Goal: Transaction & Acquisition: Download file/media

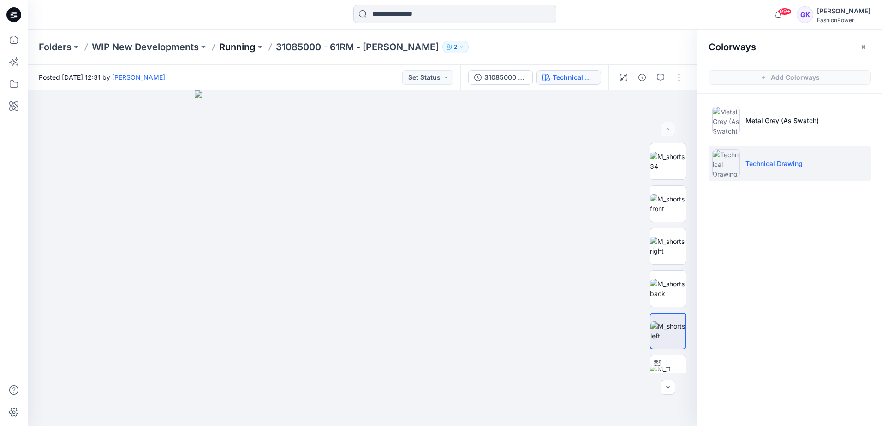
click at [232, 48] on p "Running" at bounding box center [237, 47] width 36 height 13
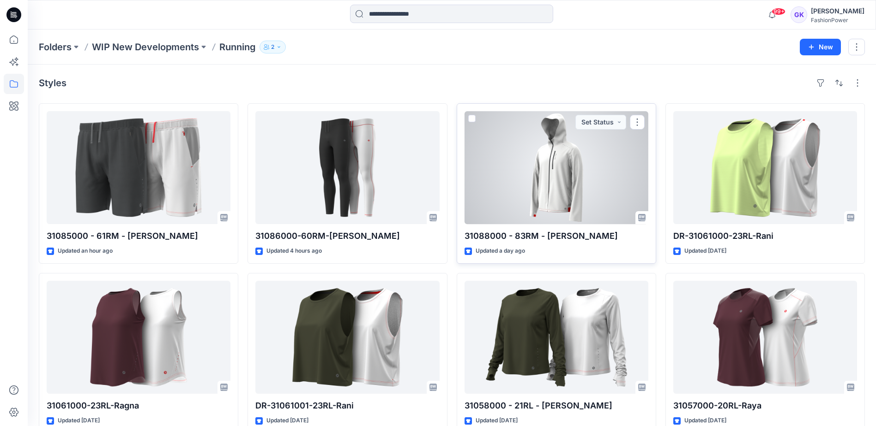
click at [594, 175] on div at bounding box center [556, 167] width 184 height 113
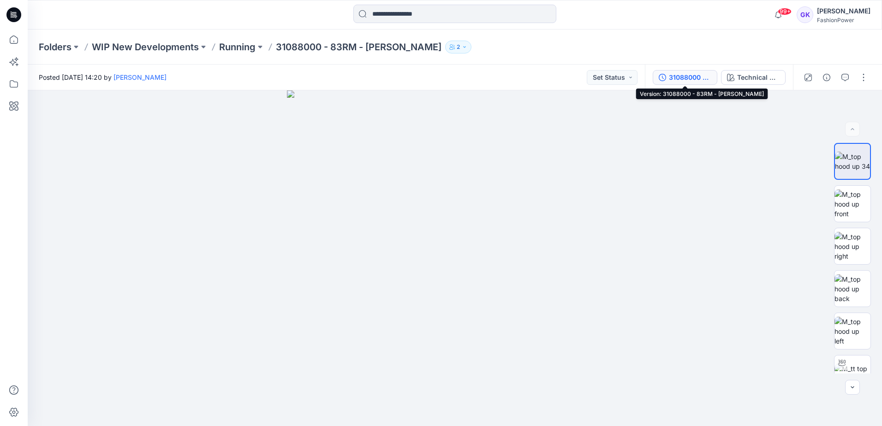
click at [703, 78] on div "31088000 - 83RM - [PERSON_NAME]" at bounding box center [690, 77] width 42 height 10
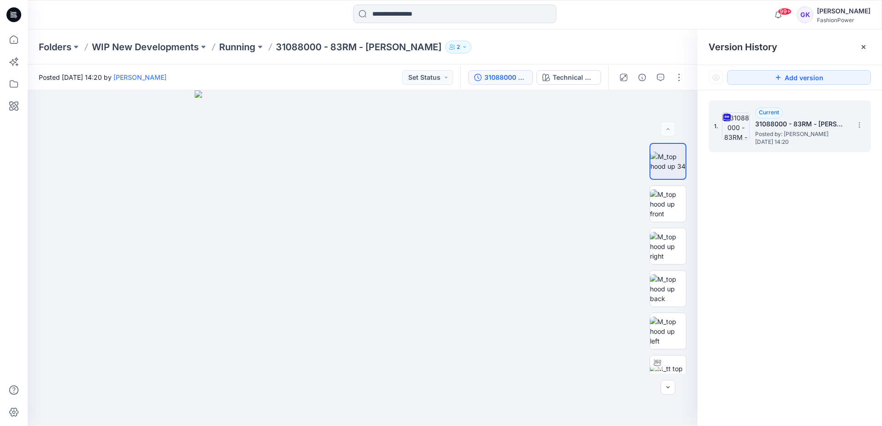
click at [799, 125] on h5 "31088000 - 83RM - [PERSON_NAME]" at bounding box center [802, 124] width 92 height 11
click at [858, 122] on icon at bounding box center [859, 124] width 7 height 7
click at [819, 141] on span "Download Source BW File" at bounding box center [813, 143] width 78 height 11
